Goal: Navigation & Orientation: Find specific page/section

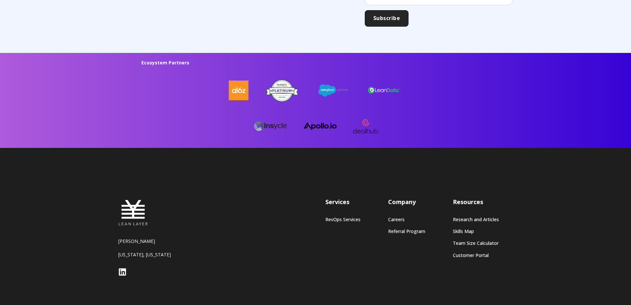
scroll to position [1729, 0]
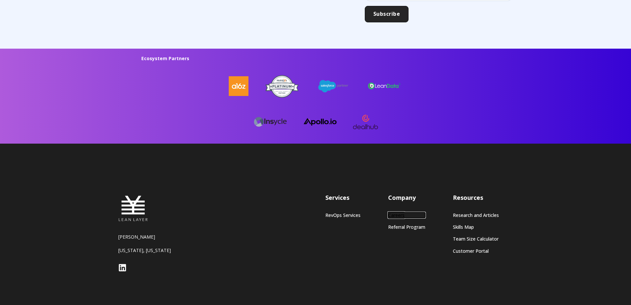
click at [396, 214] on link "Careers" at bounding box center [406, 215] width 37 height 6
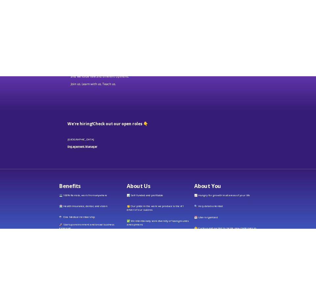
scroll to position [124, 0]
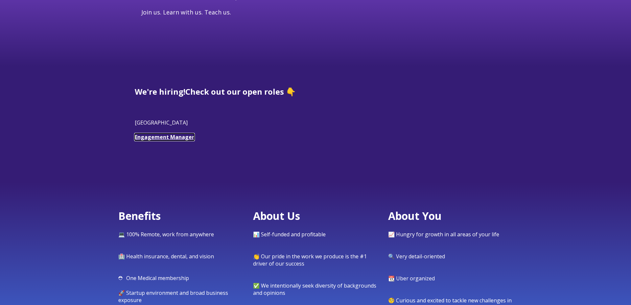
click at [160, 136] on link "Engagement Manager" at bounding box center [165, 136] width 60 height 7
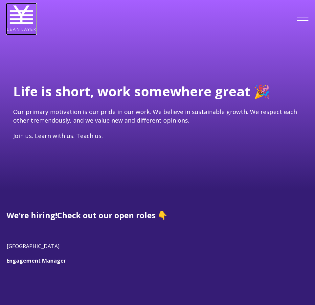
click at [20, 17] on img at bounding box center [22, 18] width 30 height 30
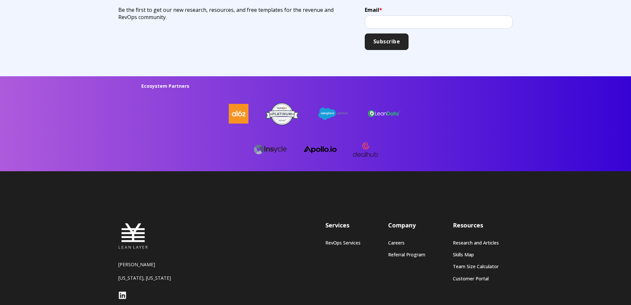
scroll to position [1753, 0]
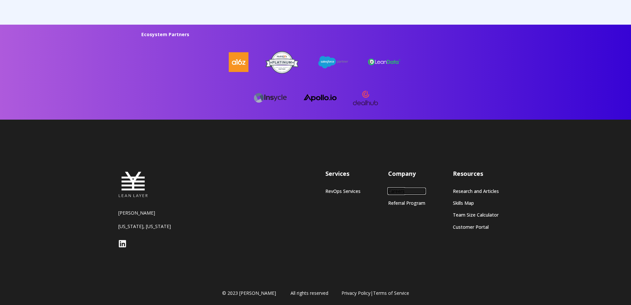
click at [396, 192] on link "Careers" at bounding box center [406, 191] width 37 height 6
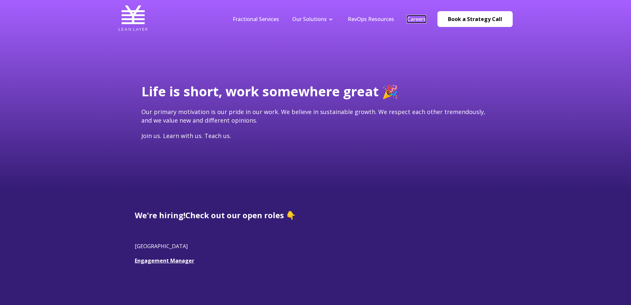
click at [412, 22] on link "Careers" at bounding box center [416, 18] width 19 height 7
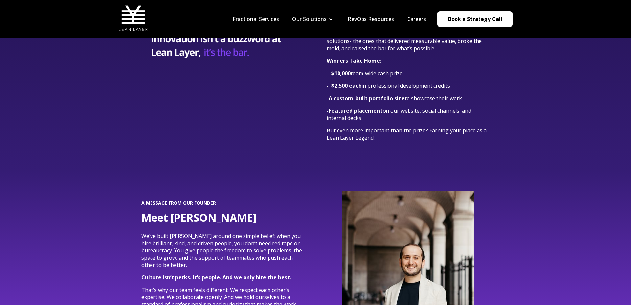
scroll to position [1259, 0]
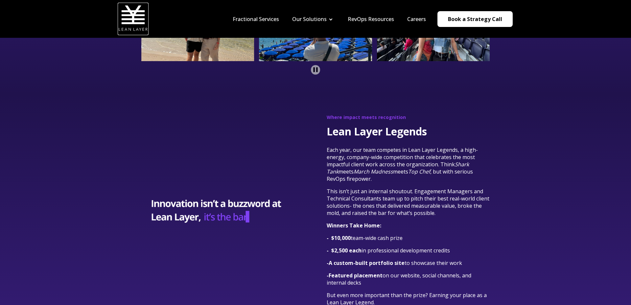
click at [131, 8] on img at bounding box center [133, 18] width 30 height 30
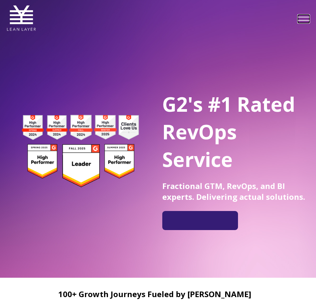
click at [300, 20] on link at bounding box center [304, 19] width 12 height 8
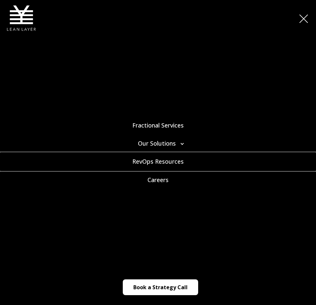
click at [157, 160] on link "RevOps Resources" at bounding box center [158, 162] width 316 height 18
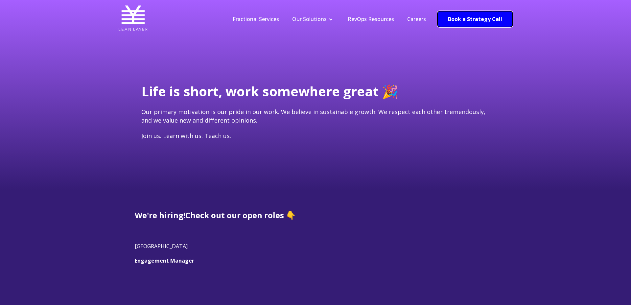
click at [471, 18] on link "Book a Strategy Call" at bounding box center [475, 19] width 75 height 16
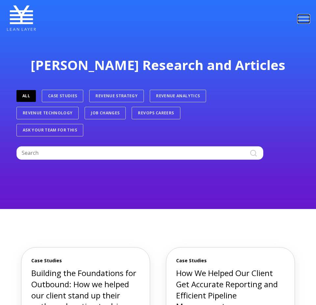
click at [304, 18] on link at bounding box center [304, 19] width 12 height 8
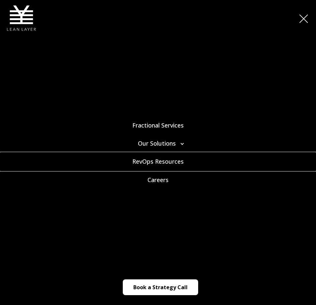
click at [169, 163] on link "RevOps Resources" at bounding box center [158, 162] width 316 height 18
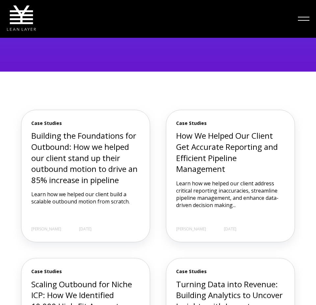
scroll to position [514, 0]
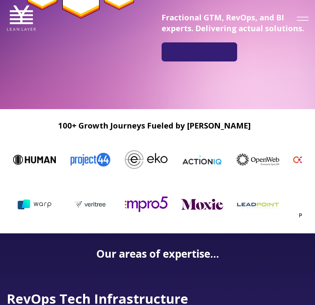
scroll to position [181, 0]
